Goal: Task Accomplishment & Management: Manage account settings

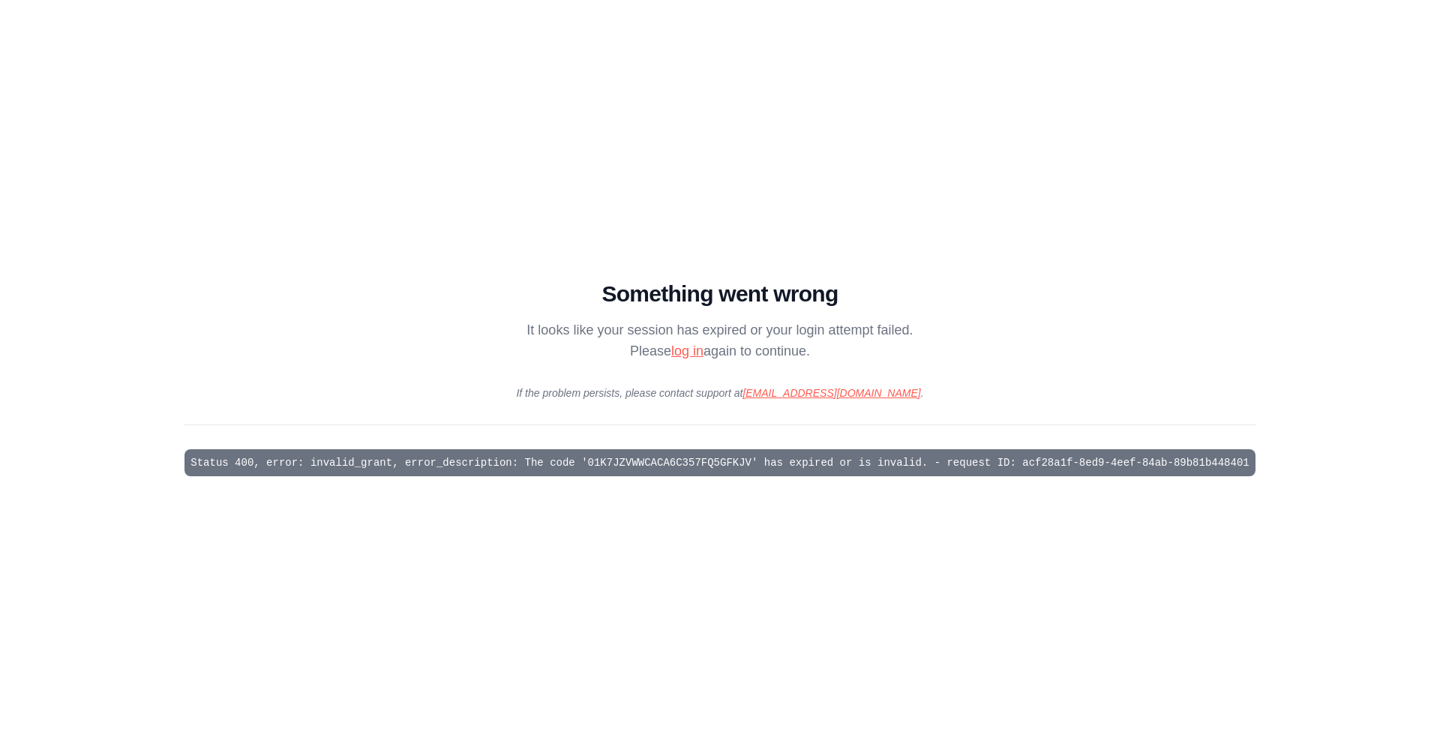
click at [302, 472] on pre "Status 400, error: invalid_grant, error_description: The code '01K7JZVWWCACA6C3…" at bounding box center [720, 462] width 1070 height 27
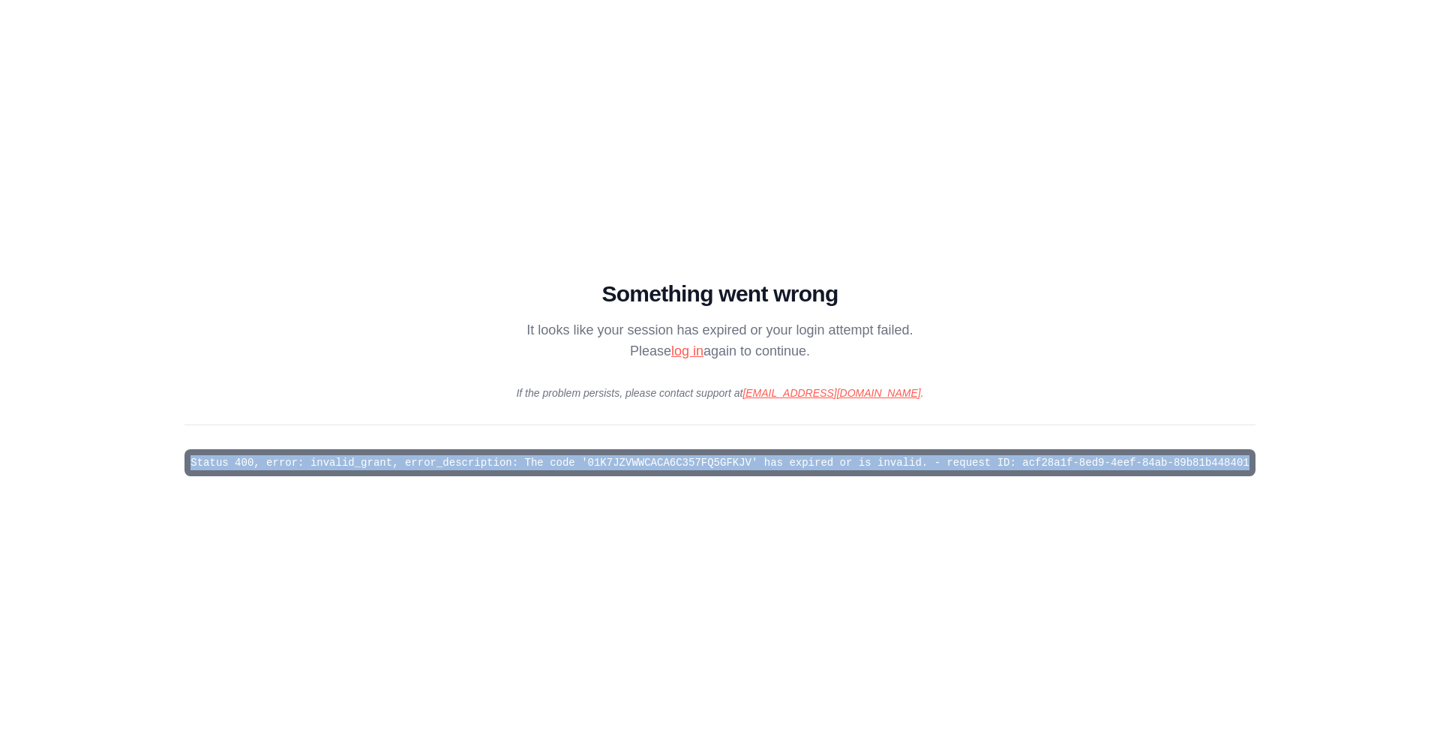
click at [302, 472] on pre "Status 400, error: invalid_grant, error_description: The code '01K7JZVWWCACA6C3…" at bounding box center [720, 462] width 1070 height 27
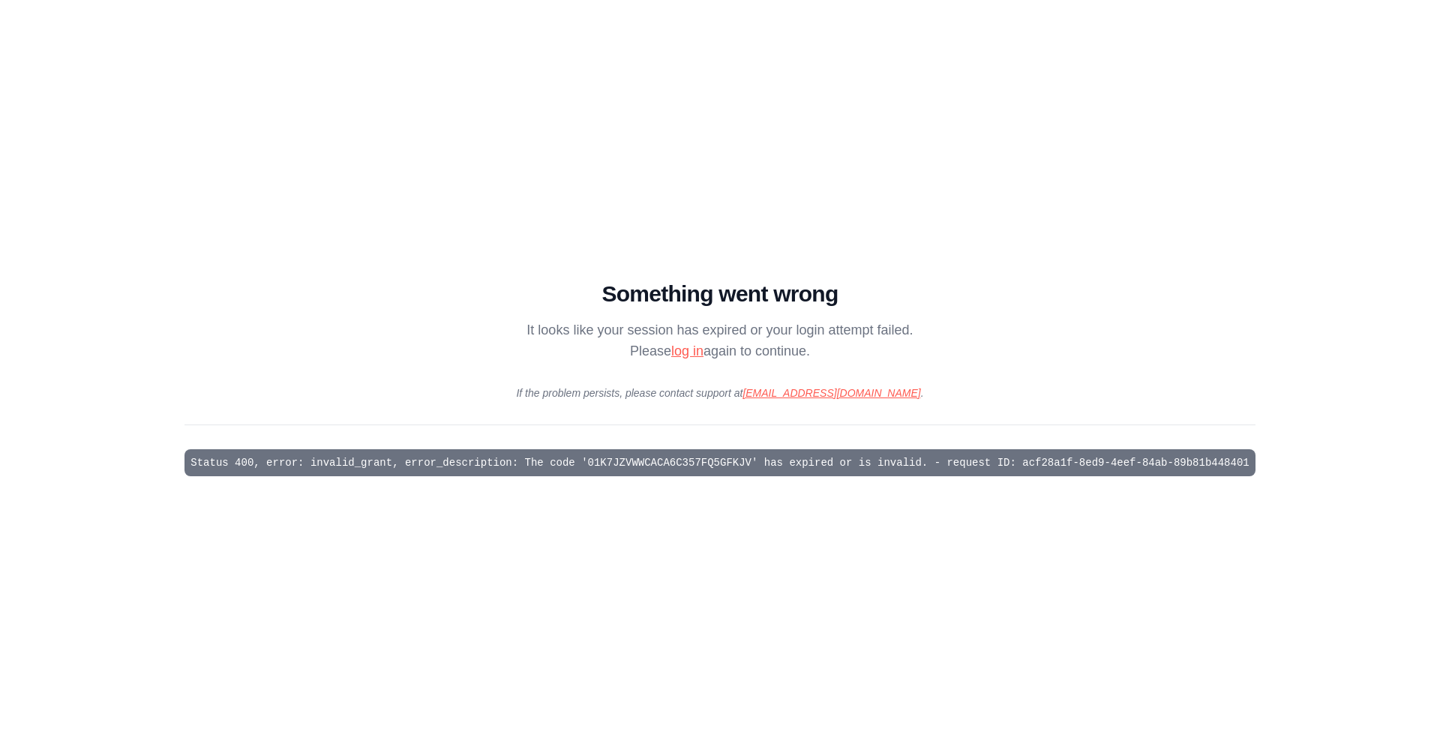
click at [395, 188] on main "Something went wrong It looks like your session has expired or your login attem…" at bounding box center [720, 372] width 1440 height 744
click at [687, 350] on link "log in" at bounding box center [687, 351] width 32 height 15
click at [353, 172] on main "Something went wrong It looks like your session has expired or your login attem…" at bounding box center [720, 372] width 1440 height 744
click at [694, 355] on link "log in" at bounding box center [687, 351] width 32 height 15
click at [692, 354] on link "log in" at bounding box center [687, 351] width 32 height 15
